Goal: Task Accomplishment & Management: Manage account settings

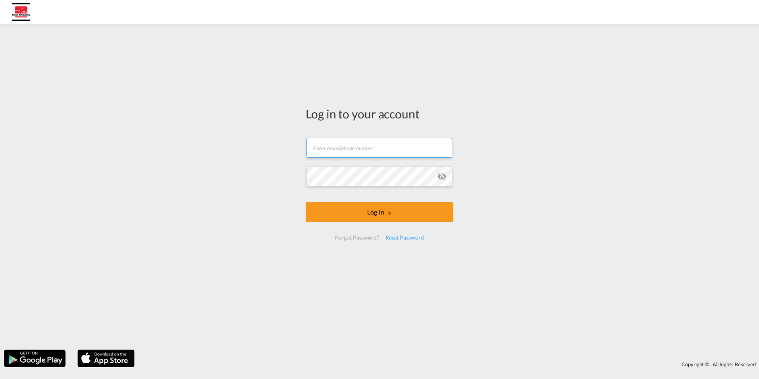
type input "[EMAIL_ADDRESS][DOMAIN_NAME]"
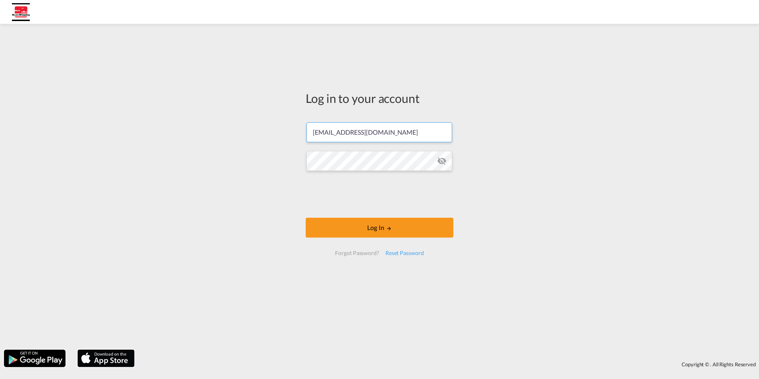
drag, startPoint x: 441, startPoint y: 181, endPoint x: 443, endPoint y: 172, distance: 9.8
click at [441, 181] on form "[EMAIL_ADDRESS][DOMAIN_NAME] Log In Forgot Password? Reset Password" at bounding box center [380, 188] width 148 height 149
click at [443, 163] on md-icon "icon-eye-off" at bounding box center [442, 161] width 10 height 10
click at [311, 171] on md-input-container at bounding box center [379, 160] width 146 height 21
click at [558, 155] on div "Log in to your account [EMAIL_ADDRESS][DOMAIN_NAME] Log In Forgot Password? Res…" at bounding box center [379, 187] width 759 height 318
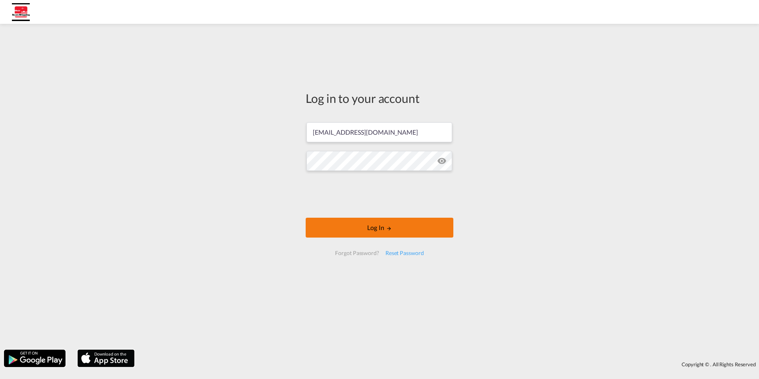
click at [352, 227] on button "Log In" at bounding box center [380, 228] width 148 height 20
click at [339, 223] on button "Log In" at bounding box center [380, 228] width 148 height 20
